Goal: Transaction & Acquisition: Purchase product/service

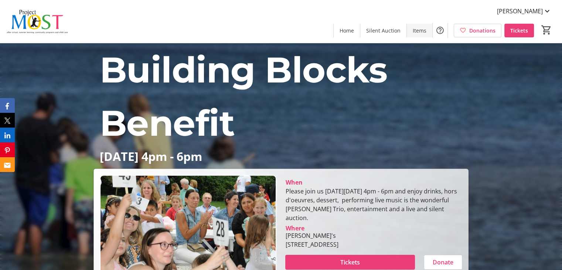
click at [422, 30] on span "Items" at bounding box center [419, 31] width 14 height 8
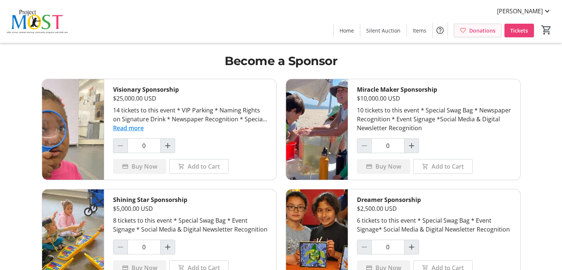
click at [464, 31] on mat-icon at bounding box center [462, 30] width 7 height 7
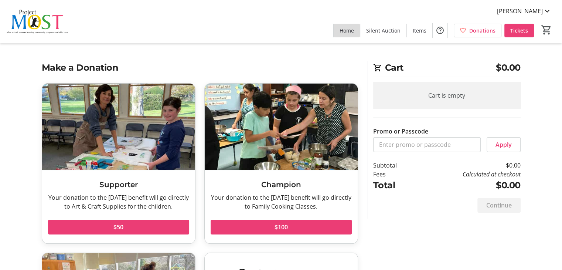
click at [349, 29] on span "Home" at bounding box center [346, 31] width 14 height 8
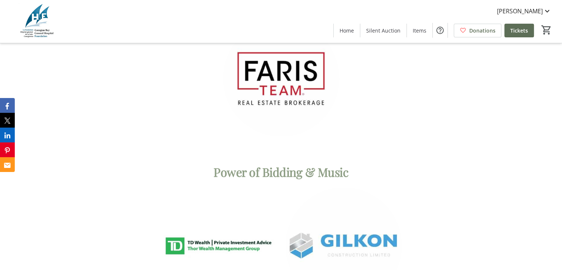
scroll to position [2929, 0]
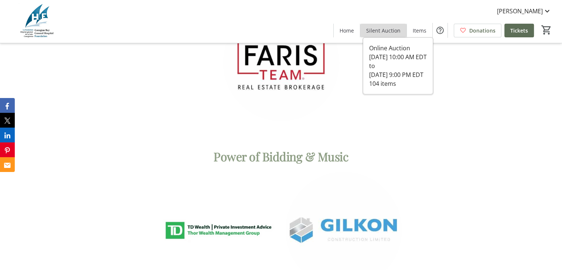
click at [386, 29] on span "Silent Auction" at bounding box center [383, 31] width 34 height 8
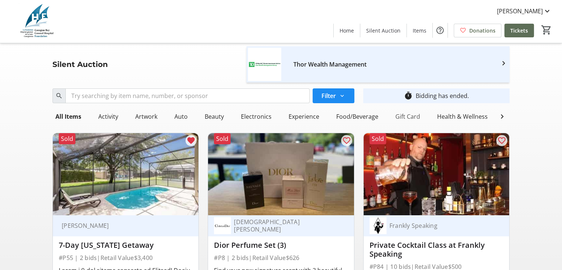
click at [396, 116] on div "Gift Card" at bounding box center [407, 116] width 31 height 15
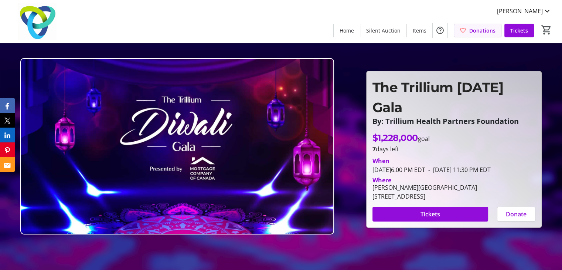
click at [474, 30] on span "Donations" at bounding box center [482, 31] width 26 height 8
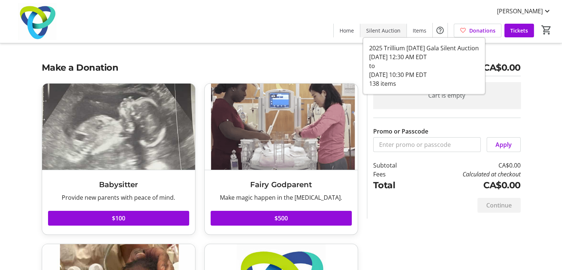
click at [381, 34] on span "Silent Auction" at bounding box center [383, 31] width 34 height 8
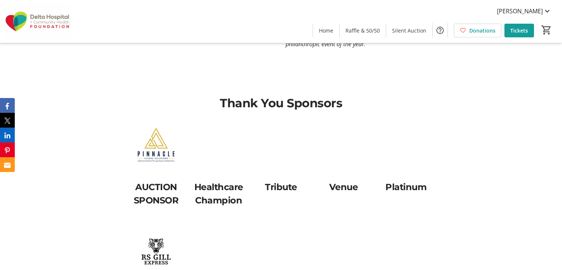
scroll to position [1818, 0]
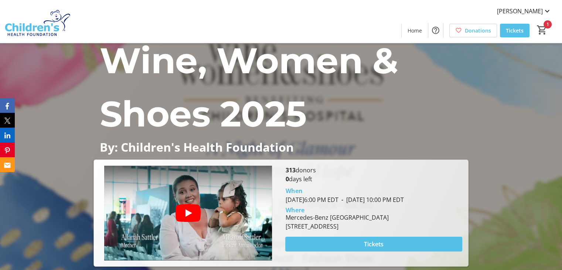
scroll to position [41, 0]
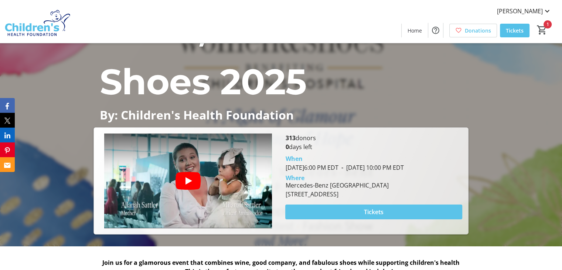
click at [381, 208] on span "Tickets" at bounding box center [374, 211] width 20 height 9
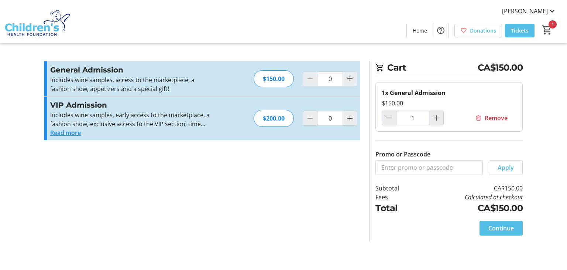
type input "1"
click at [508, 232] on span at bounding box center [501, 228] width 43 height 18
